Goal: Transaction & Acquisition: Purchase product/service

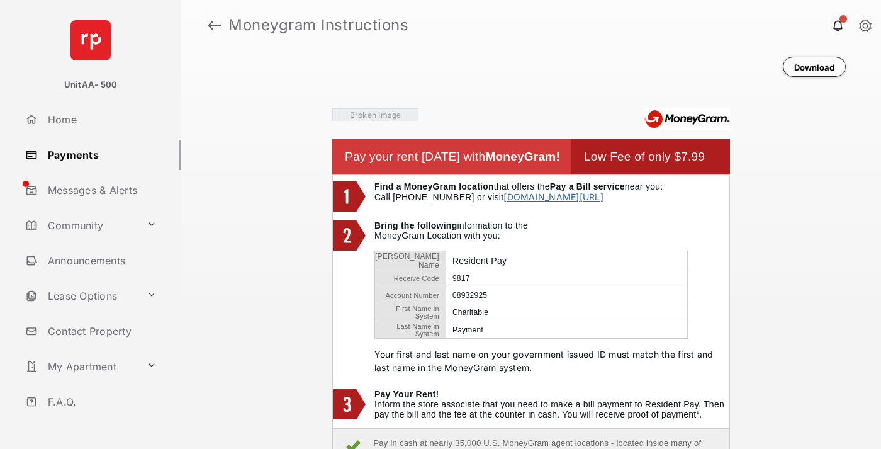
click at [214, 25] on link at bounding box center [214, 25] width 13 height 30
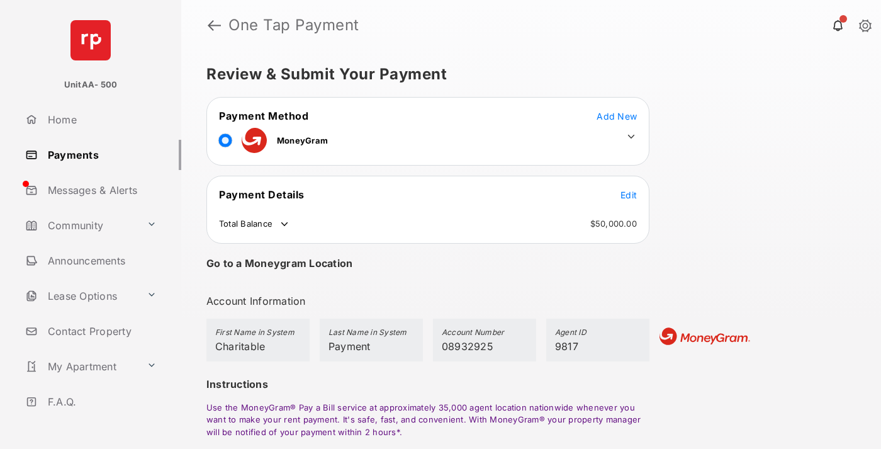
click at [629, 194] on span "Edit" at bounding box center [628, 194] width 16 height 11
click at [631, 137] on icon at bounding box center [631, 136] width 11 height 11
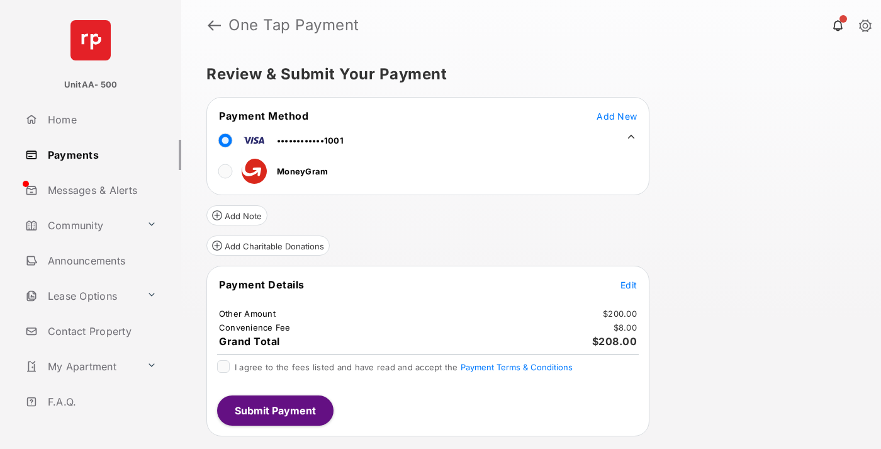
click at [267, 245] on button "Add Charitable Donations" at bounding box center [267, 245] width 123 height 20
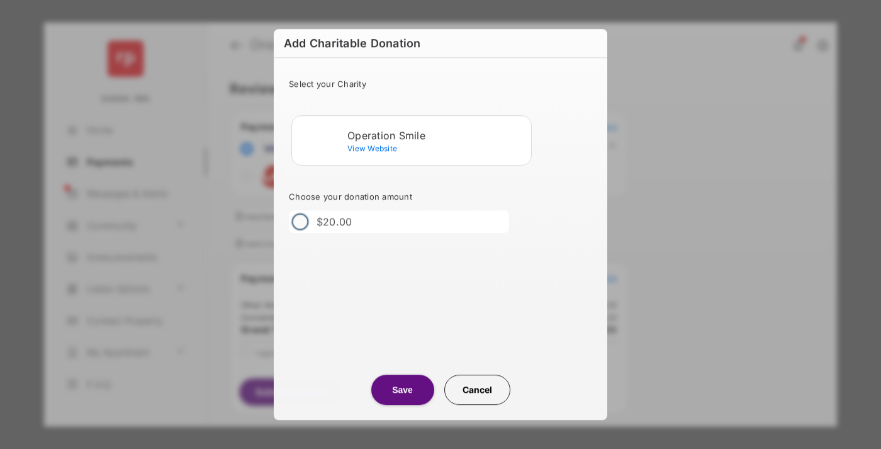
click at [437, 135] on div "Operation Smile" at bounding box center [436, 135] width 179 height 11
click at [402, 390] on button "Save" at bounding box center [402, 389] width 63 height 30
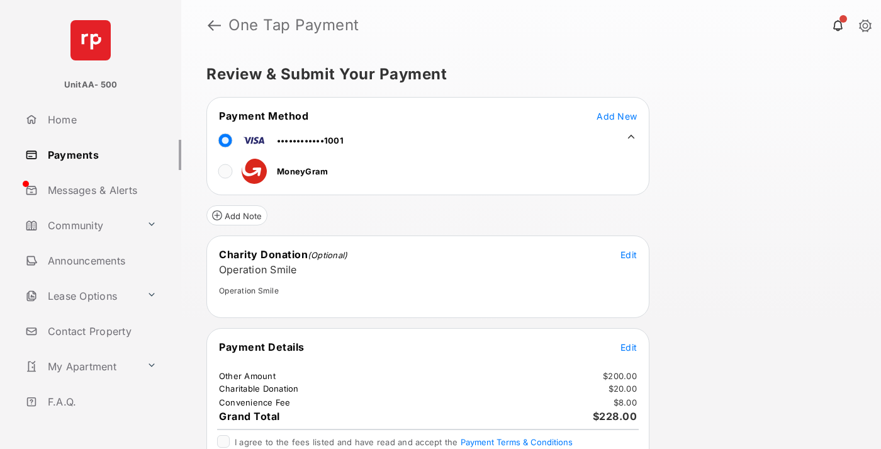
click at [629, 347] on span "Edit" at bounding box center [628, 347] width 16 height 11
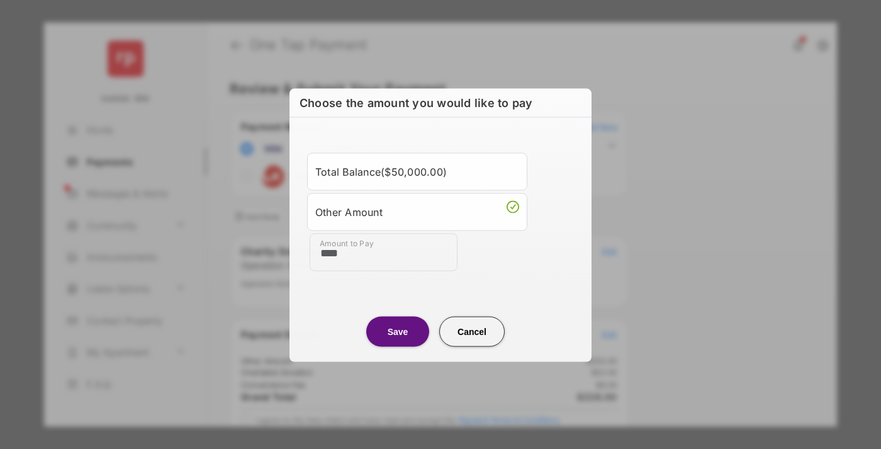
click at [398, 330] on button "Save" at bounding box center [397, 331] width 63 height 30
